Goal: Consume media (video, audio)

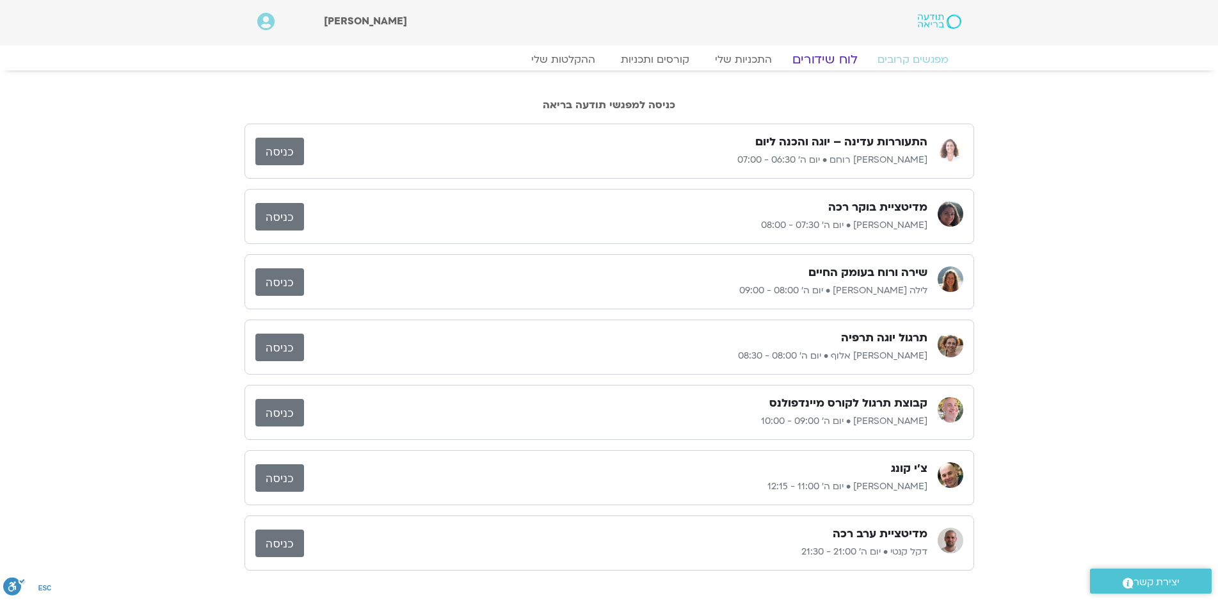
click at [815, 61] on link "לוח שידורים" at bounding box center [824, 59] width 96 height 15
click at [811, 58] on link "לוח שידורים" at bounding box center [824, 59] width 96 height 15
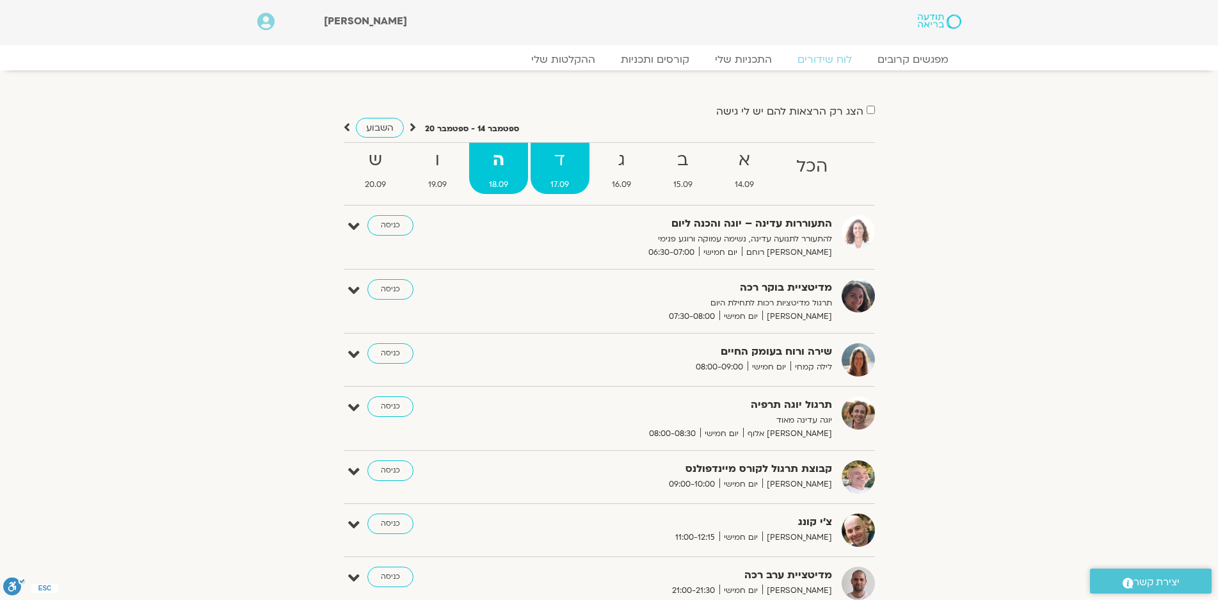
click at [556, 169] on strong "ד" at bounding box center [560, 160] width 58 height 29
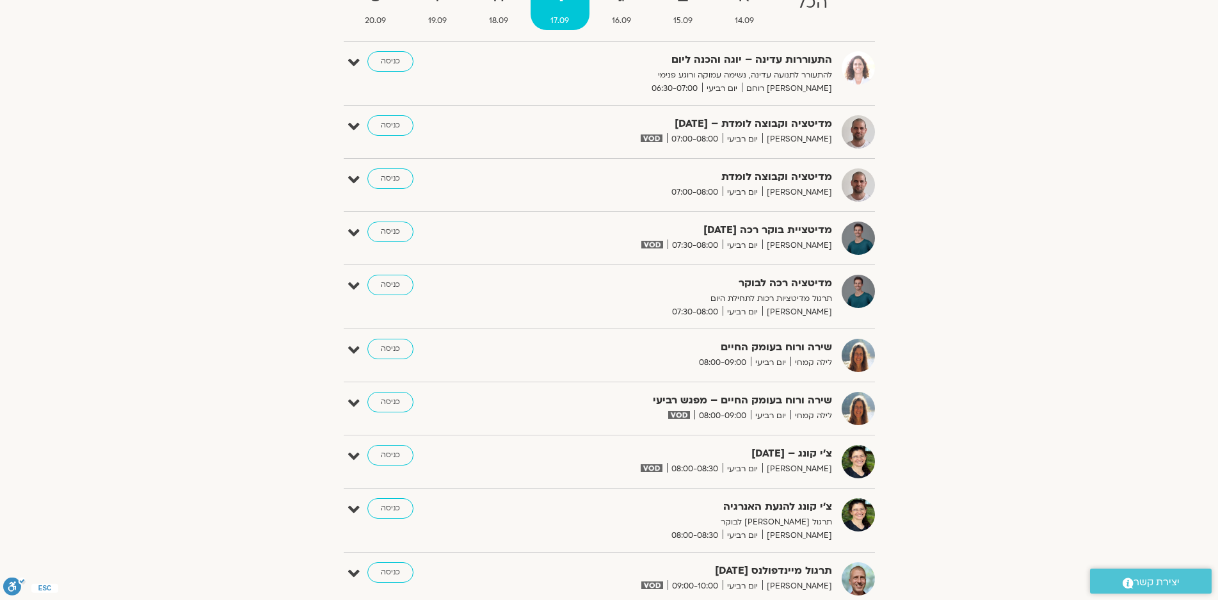
scroll to position [64, 0]
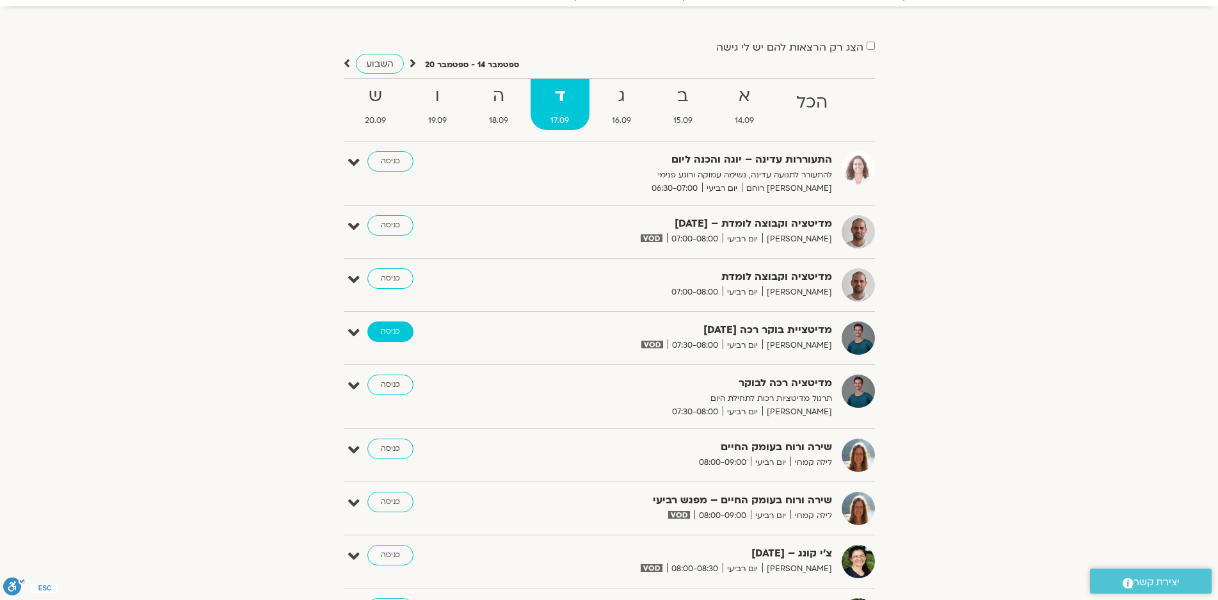
click at [386, 330] on link "כניסה" at bounding box center [390, 331] width 46 height 20
